Goal: Information Seeking & Learning: Compare options

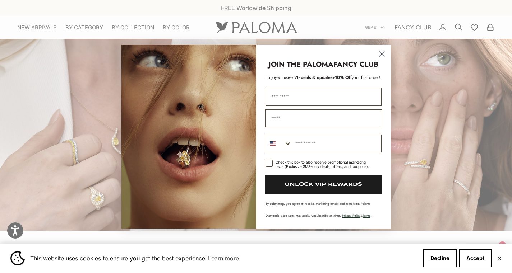
click at [381, 52] on circle "Close dialog" at bounding box center [381, 54] width 12 height 12
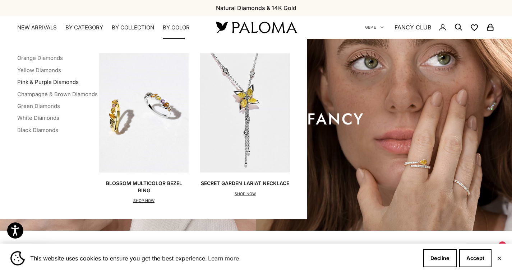
click at [28, 79] on link "Pink & Purple Diamonds" at bounding box center [47, 82] width 61 height 7
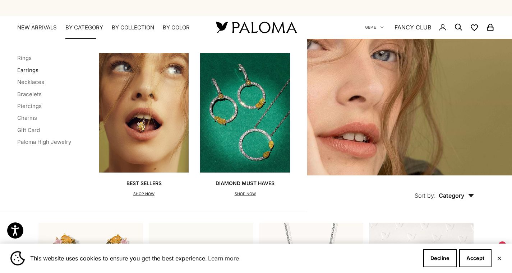
click at [27, 69] on link "Earrings" at bounding box center [27, 70] width 21 height 7
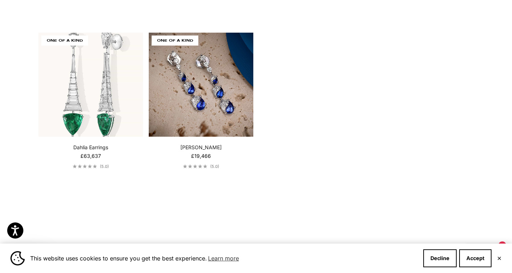
scroll to position [1494, 0]
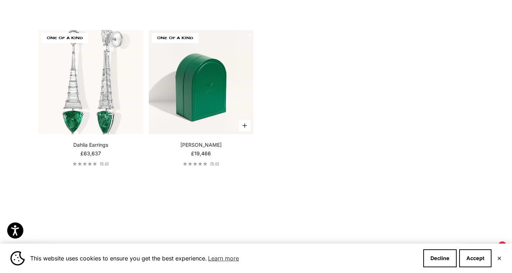
click at [176, 76] on img at bounding box center [201, 82] width 105 height 105
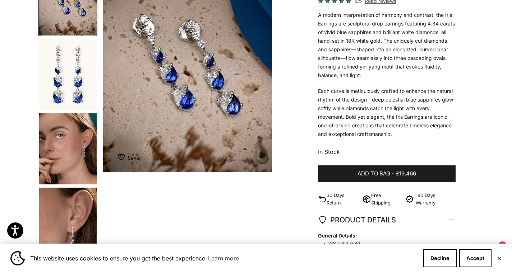
scroll to position [110, 0]
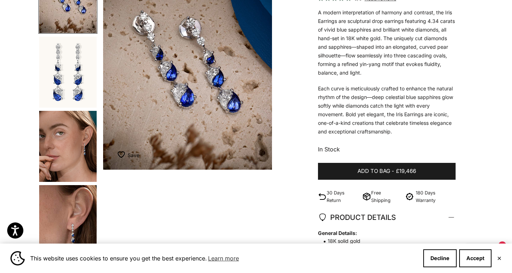
click at [57, 148] on img "Go to item 3" at bounding box center [67, 146] width 57 height 71
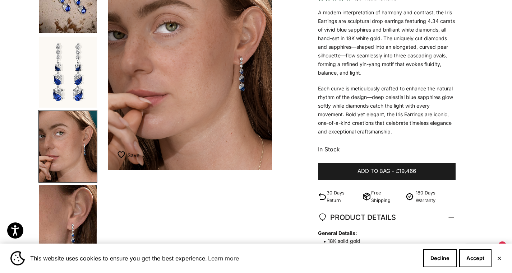
scroll to position [0, 355]
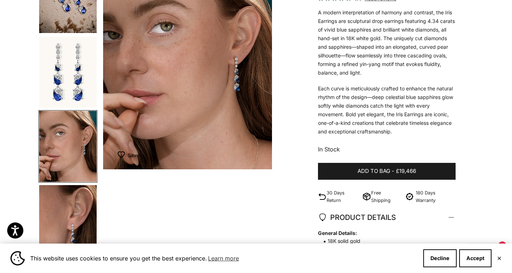
click at [78, 215] on img "Go to item 4" at bounding box center [67, 220] width 57 height 71
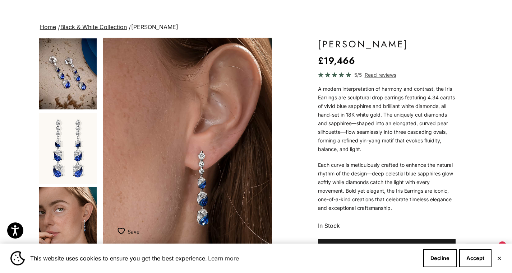
scroll to position [29, 0]
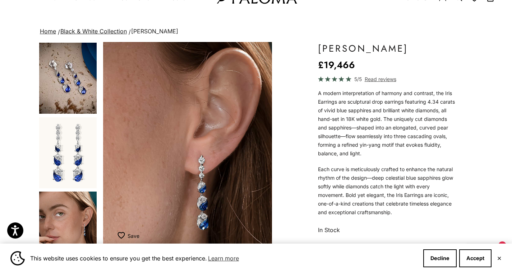
click at [64, 75] on img "Go to item 1" at bounding box center [67, 78] width 57 height 71
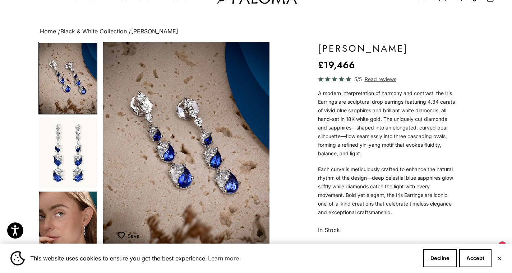
scroll to position [0, 0]
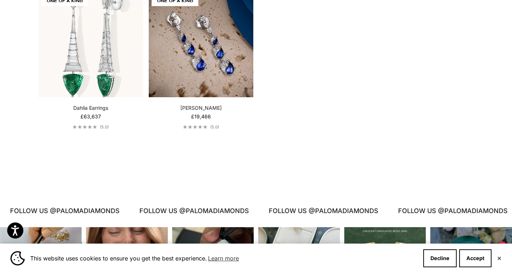
scroll to position [1527, 0]
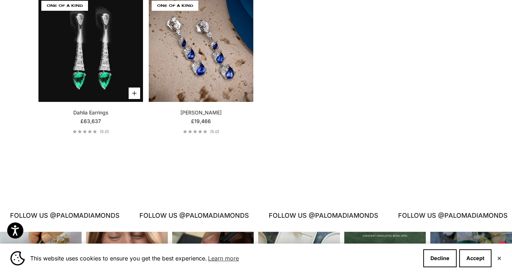
click at [84, 57] on video "Dahlia Earrings" at bounding box center [90, 50] width 105 height 105
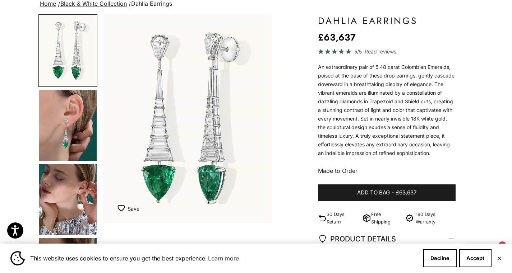
scroll to position [60, 0]
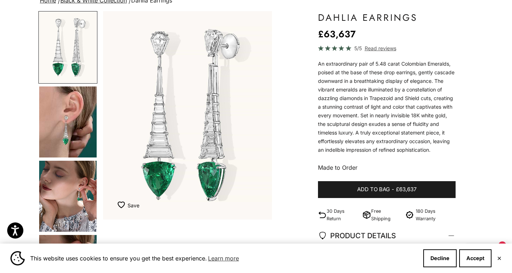
click at [66, 195] on img "Go to item 3" at bounding box center [67, 196] width 57 height 71
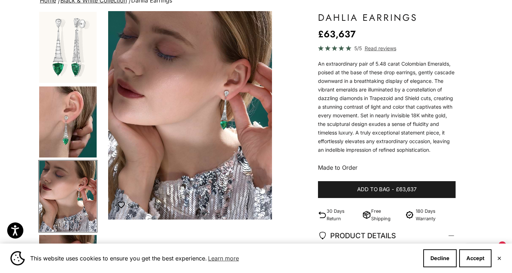
scroll to position [0, 355]
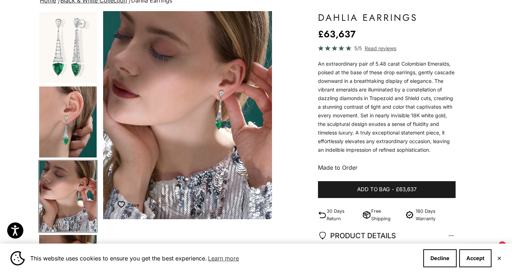
click at [63, 127] on img "Go to item 2" at bounding box center [67, 122] width 57 height 71
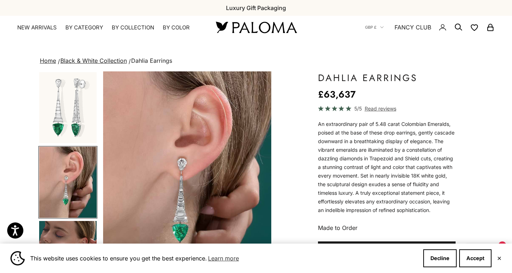
scroll to position [0, 177]
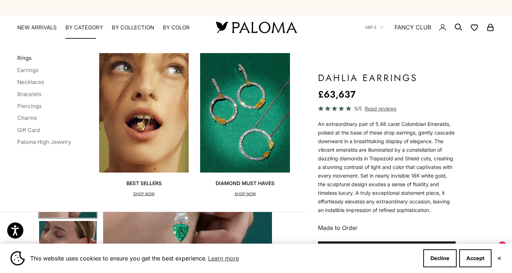
click at [25, 58] on link "Rings" at bounding box center [24, 58] width 14 height 7
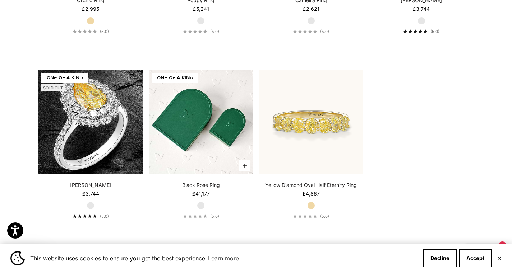
scroll to position [3120, 0]
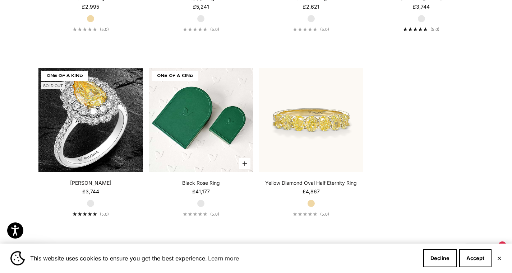
click at [187, 119] on img at bounding box center [201, 120] width 105 height 105
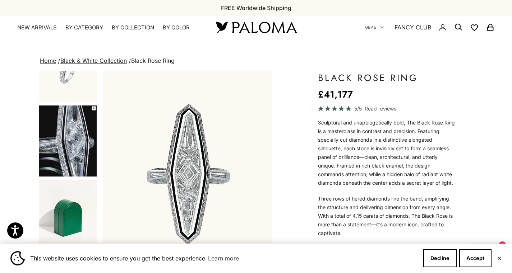
scroll to position [118, 0]
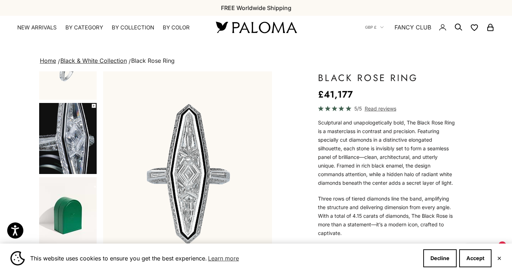
click at [67, 148] on img "Go to item 3" at bounding box center [67, 138] width 57 height 71
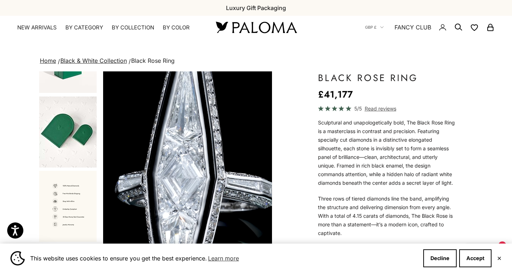
scroll to position [279, 0]
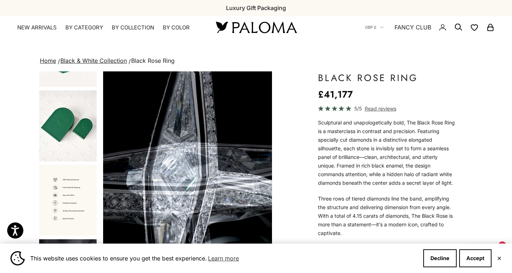
click at [69, 183] on img "Go to item 6" at bounding box center [67, 200] width 57 height 71
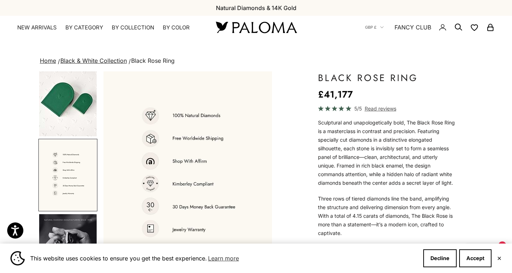
scroll to position [314, 0]
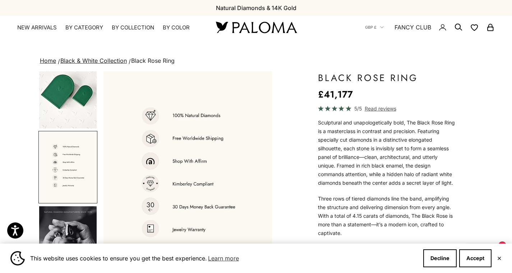
click at [68, 222] on img "Go to item 7" at bounding box center [67, 241] width 57 height 71
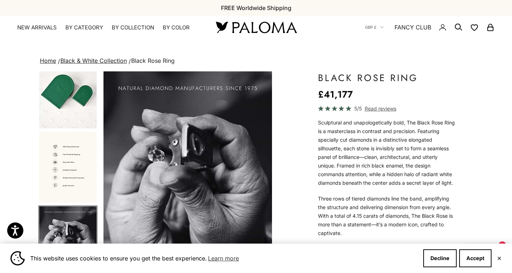
scroll to position [0, 1064]
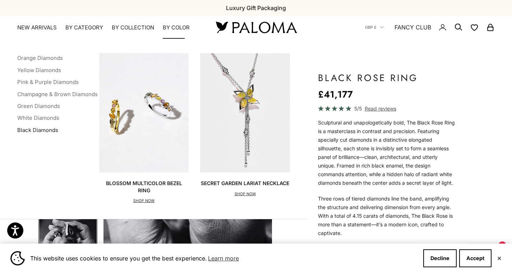
click at [40, 131] on link "Black Diamonds" at bounding box center [37, 130] width 41 height 7
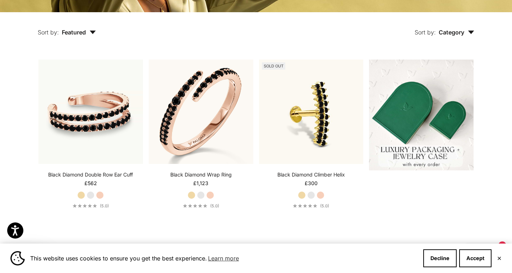
scroll to position [167, 0]
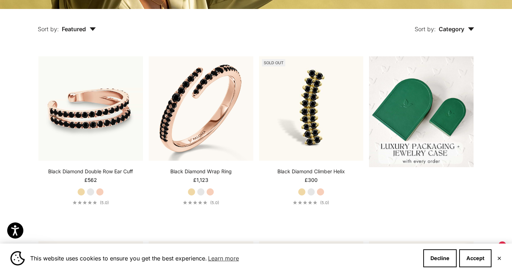
click at [291, 129] on img at bounding box center [311, 108] width 105 height 105
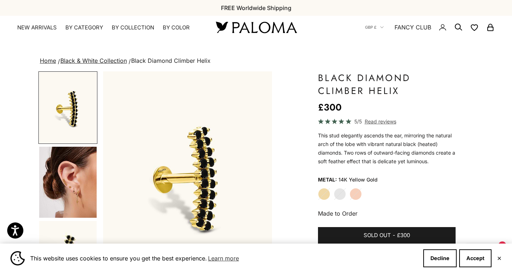
click at [65, 163] on img "Go to item 4" at bounding box center [67, 182] width 57 height 71
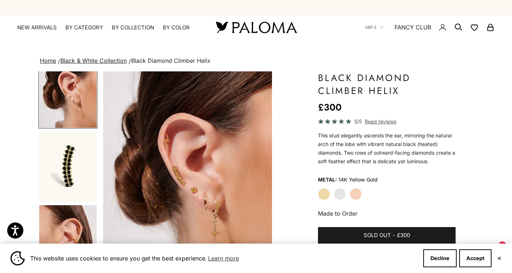
scroll to position [111, 0]
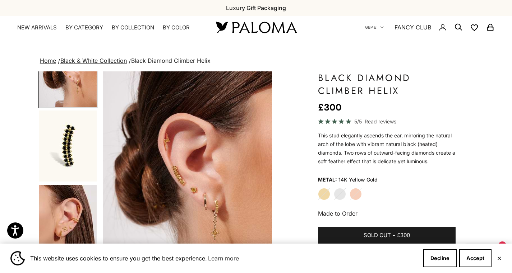
click at [65, 163] on img "Go to item 5" at bounding box center [67, 146] width 57 height 71
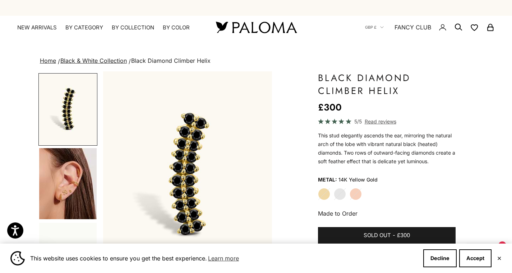
scroll to position [149, 0]
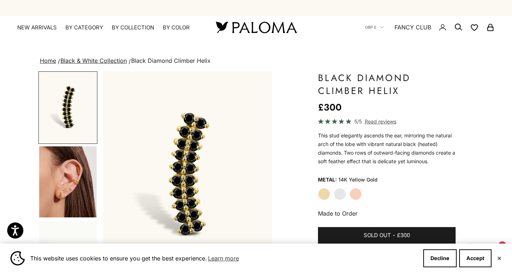
click at [63, 182] on img "Go to item 8" at bounding box center [67, 182] width 57 height 71
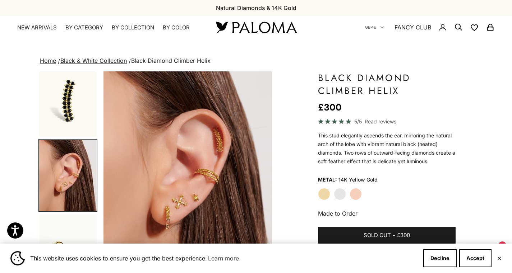
scroll to position [0, 532]
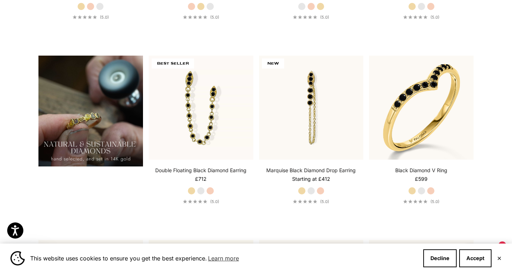
scroll to position [538, 0]
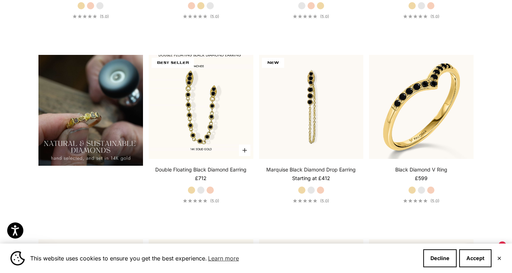
click at [185, 101] on img at bounding box center [201, 107] width 105 height 105
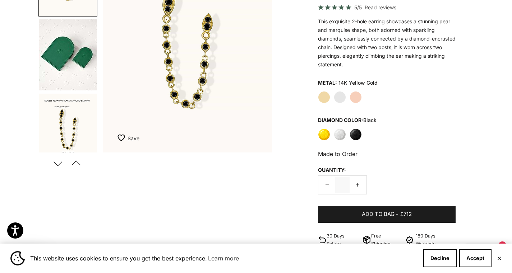
scroll to position [150, 0]
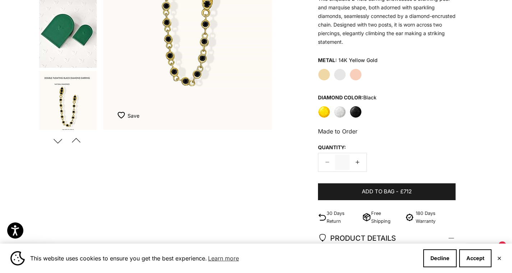
click at [75, 99] on img "Go to item 5" at bounding box center [67, 106] width 57 height 71
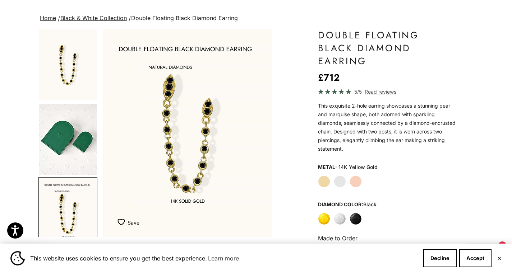
scroll to position [42, 0]
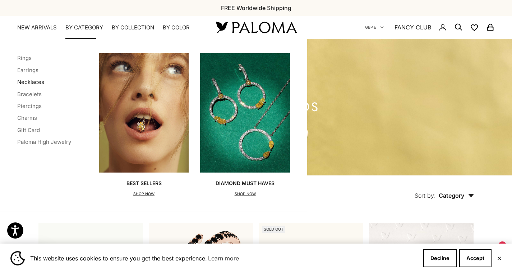
click at [22, 84] on link "Necklaces" at bounding box center [30, 82] width 27 height 7
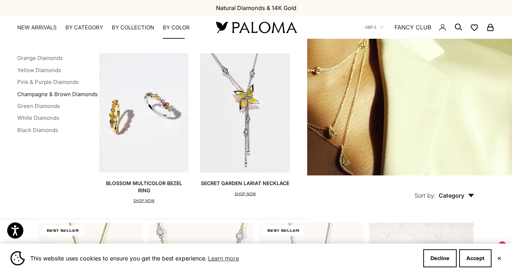
click at [50, 93] on link "Champagne & Brown Diamonds" at bounding box center [57, 94] width 80 height 7
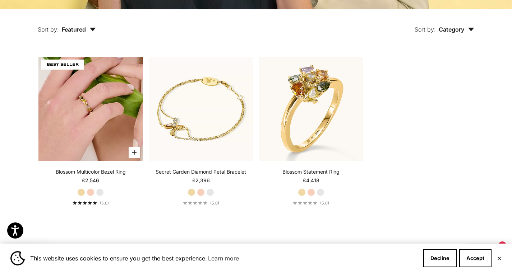
scroll to position [167, 0]
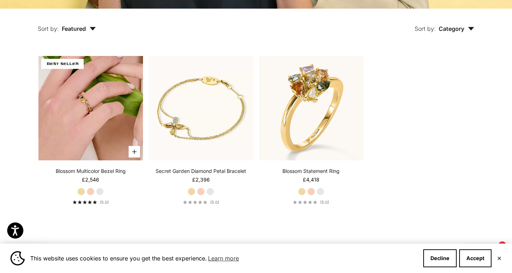
click at [102, 115] on img at bounding box center [90, 108] width 105 height 105
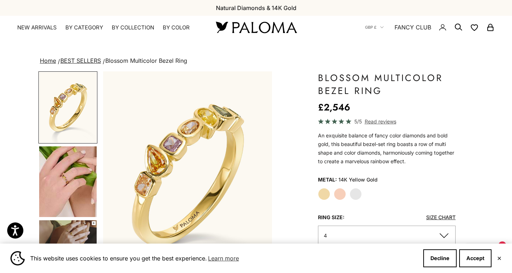
click at [52, 203] on img "Go to item 5" at bounding box center [67, 182] width 57 height 71
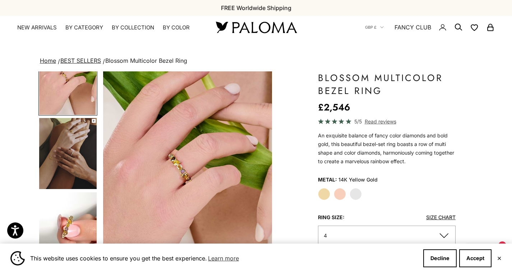
scroll to position [103, 0]
click at [66, 146] on img "Go to item 6" at bounding box center [67, 152] width 57 height 71
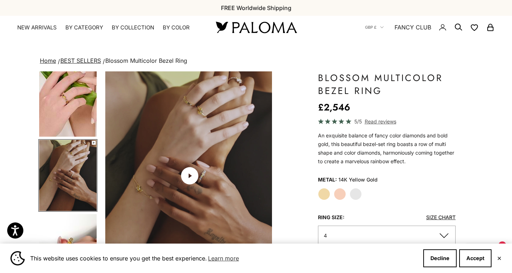
scroll to position [0, 355]
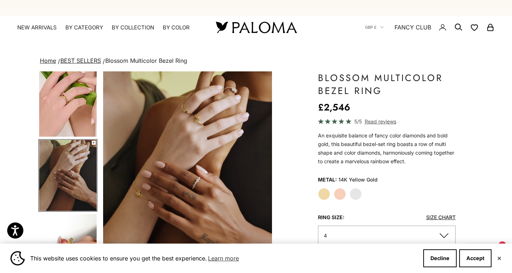
click at [74, 208] on img "Go to item 6" at bounding box center [67, 175] width 57 height 71
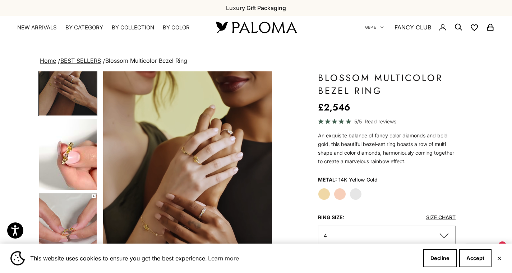
scroll to position [176, 0]
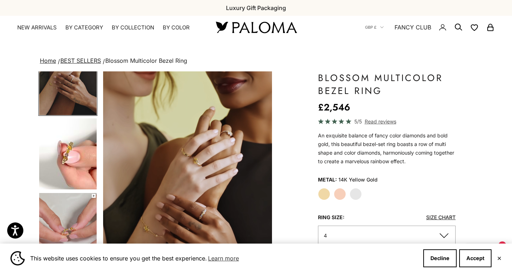
click at [66, 177] on img "Go to item 7" at bounding box center [67, 154] width 57 height 71
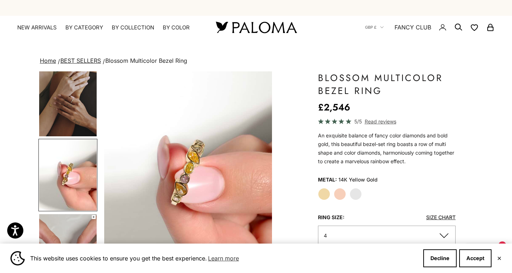
scroll to position [0, 532]
